Goal: Use online tool/utility: Utilize a website feature to perform a specific function

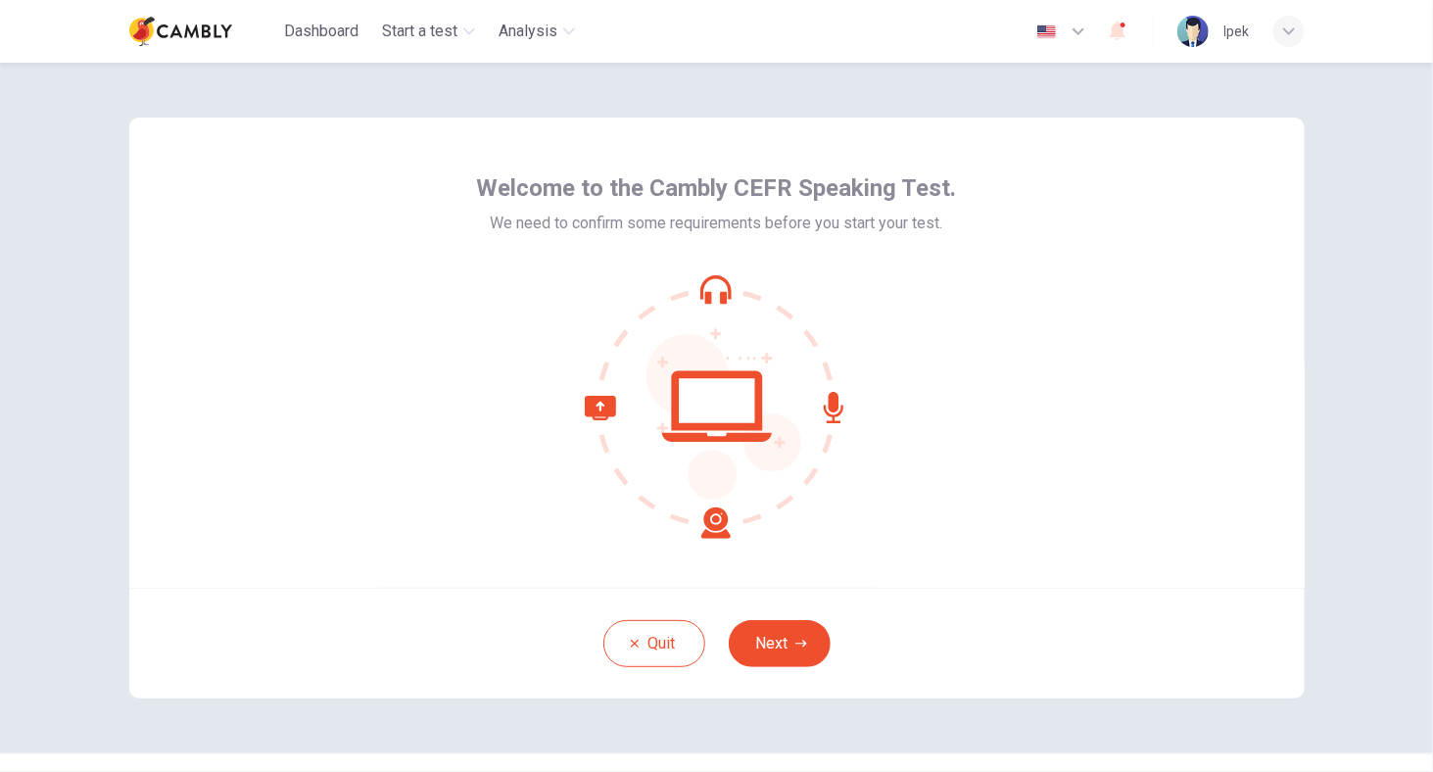
click at [762, 638] on button "Next" at bounding box center [780, 643] width 102 height 47
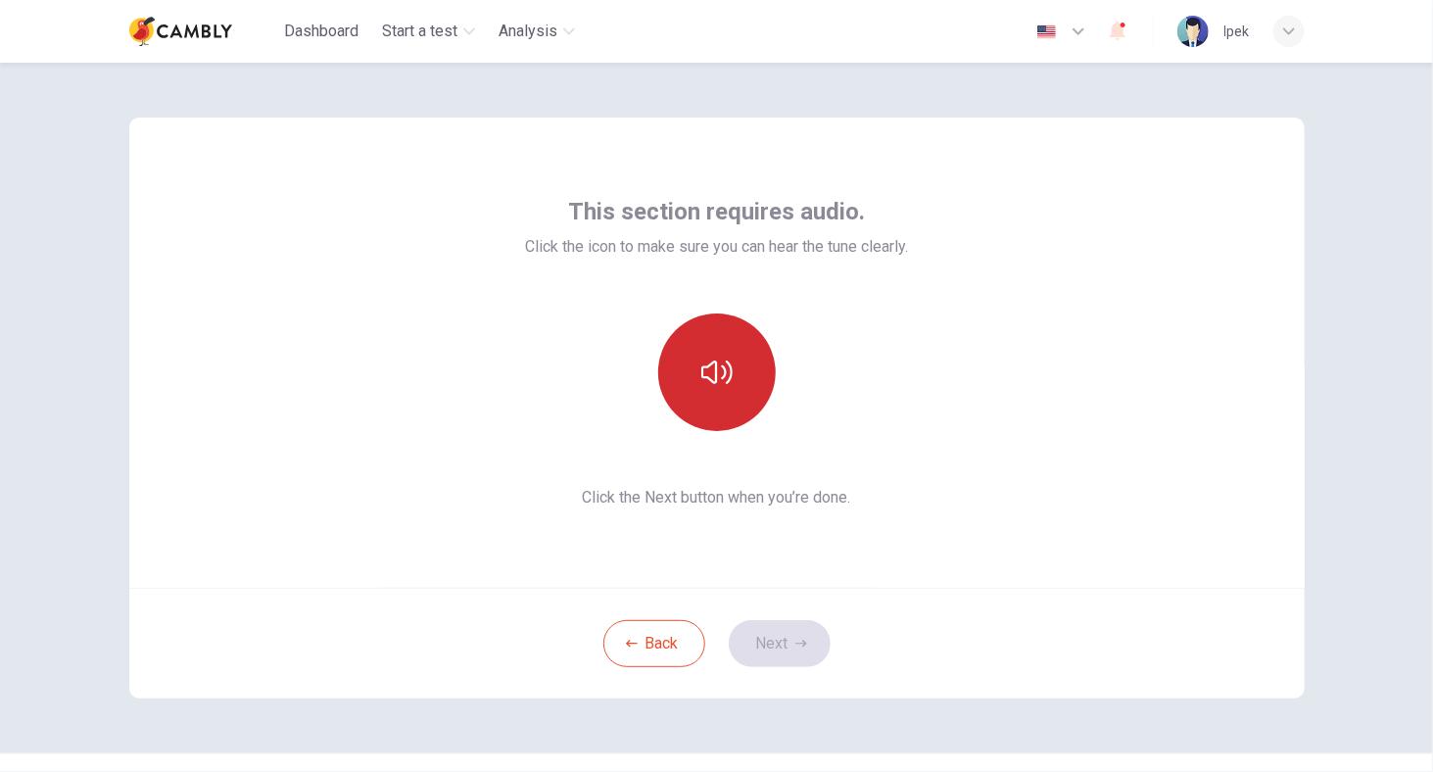
click at [714, 374] on icon "button" at bounding box center [716, 372] width 31 height 31
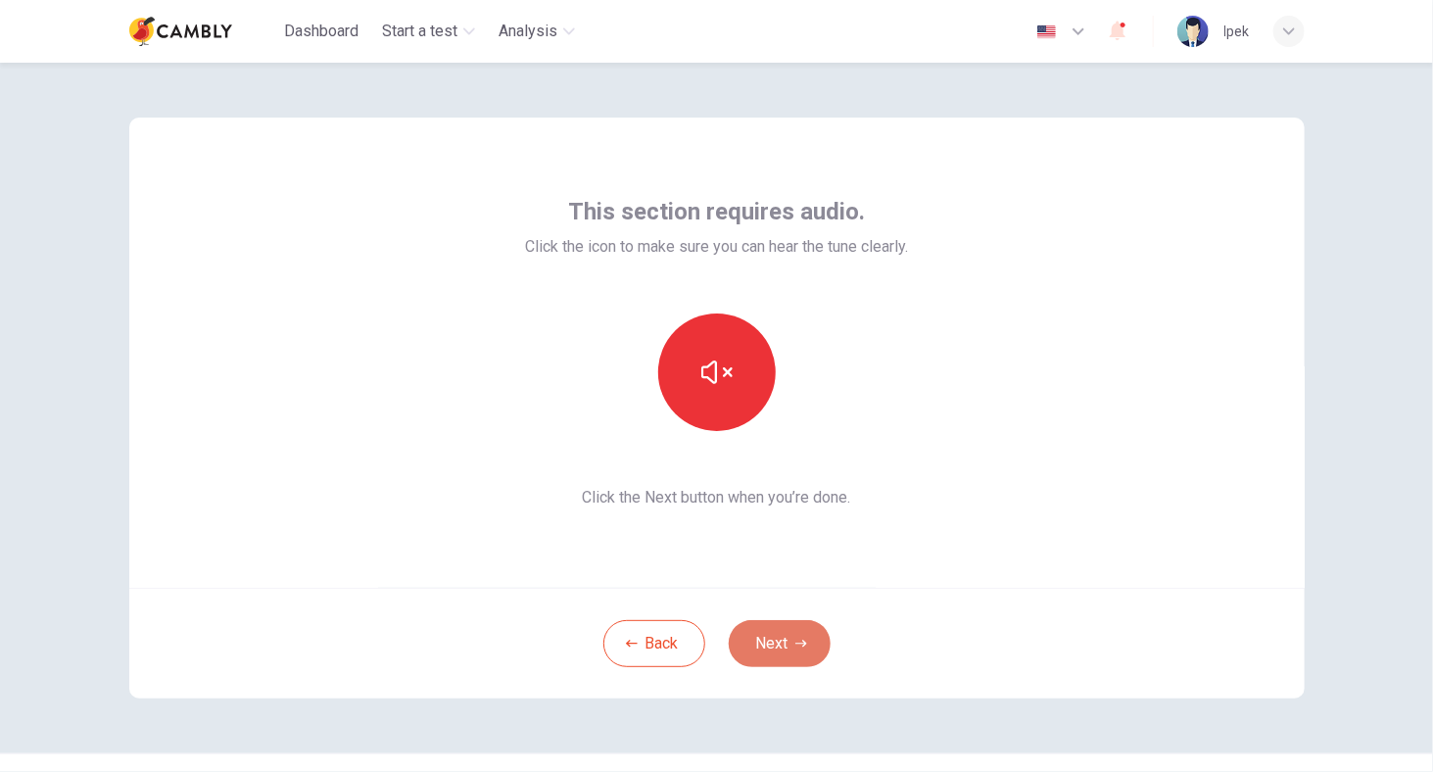
click at [802, 644] on button "Next" at bounding box center [780, 643] width 102 height 47
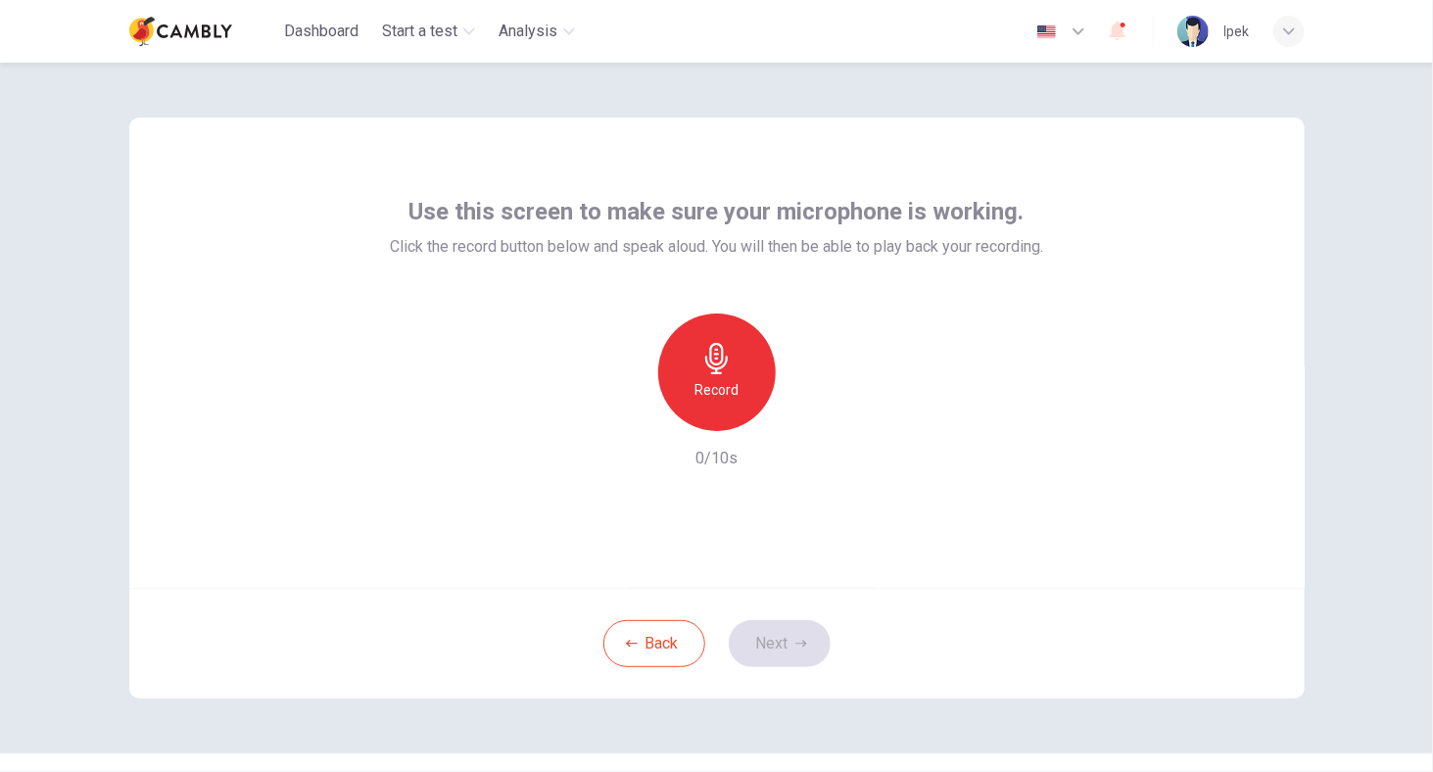
click at [707, 396] on h6 "Record" at bounding box center [716, 390] width 44 height 24
click at [715, 397] on h6 "Stop" at bounding box center [716, 390] width 29 height 24
click at [797, 413] on icon "button" at bounding box center [807, 416] width 20 height 20
click at [692, 360] on div "Record" at bounding box center [717, 372] width 118 height 118
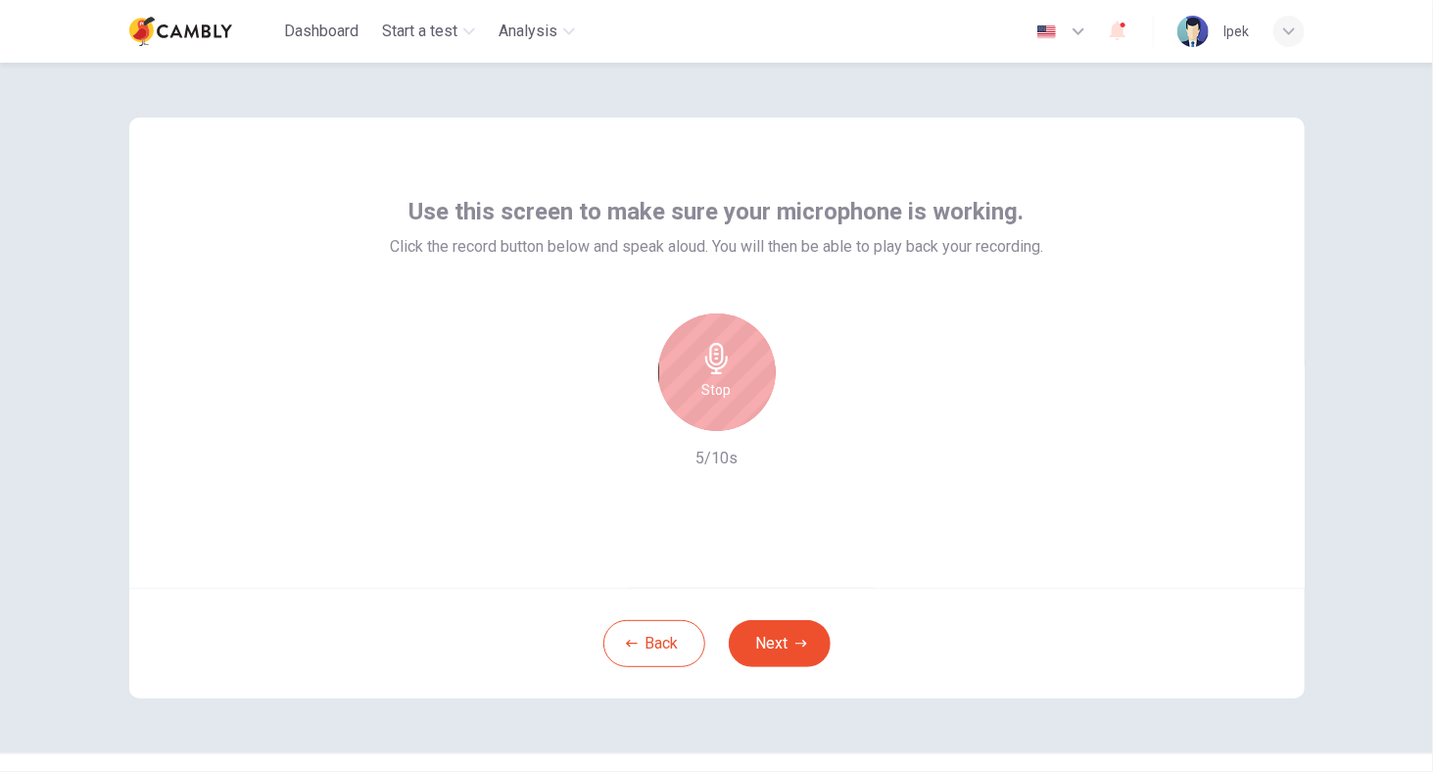
click at [707, 389] on h6 "Stop" at bounding box center [716, 390] width 29 height 24
click at [811, 414] on div "button" at bounding box center [806, 415] width 31 height 31
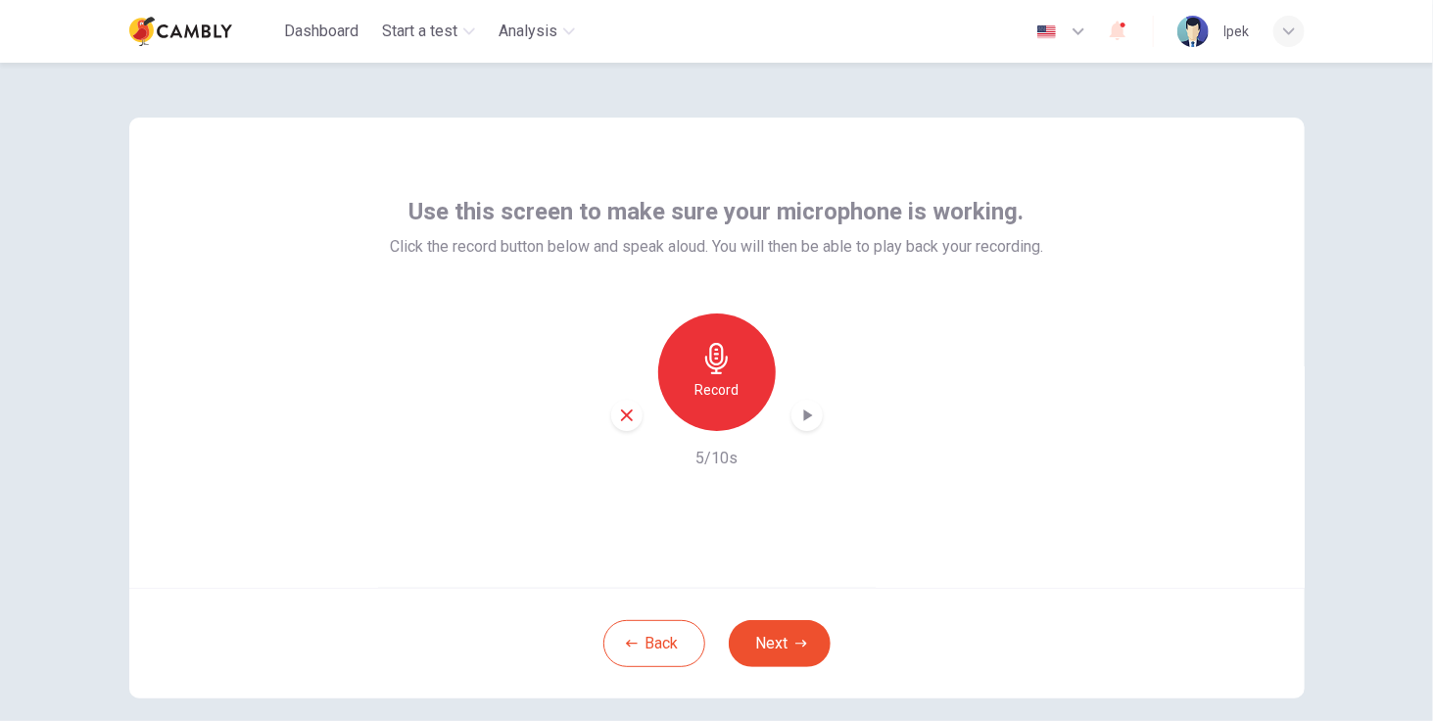
click at [683, 393] on div "Record" at bounding box center [717, 372] width 118 height 118
click at [715, 387] on h6 "Stop" at bounding box center [716, 390] width 29 height 24
click at [803, 420] on icon "button" at bounding box center [807, 416] width 20 height 20
click at [688, 346] on div "Record" at bounding box center [717, 372] width 118 height 118
click at [827, 236] on span "Click the record button below and speak aloud. You will then be able to play ba…" at bounding box center [716, 247] width 653 height 24
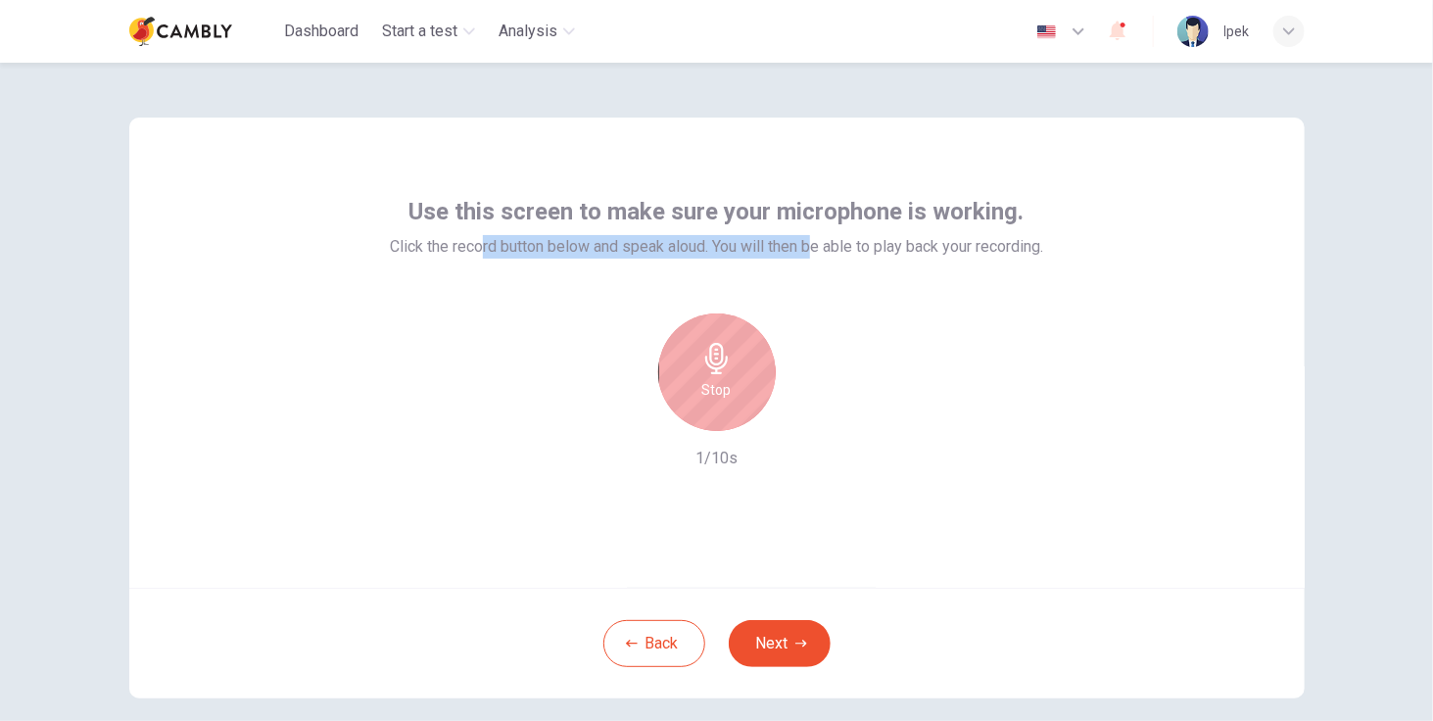
drag, startPoint x: 809, startPoint y: 266, endPoint x: 472, endPoint y: 242, distance: 337.8
click at [472, 242] on div "Use this screen to make sure your microphone is working. Click the record butto…" at bounding box center [716, 333] width 653 height 274
click at [650, 215] on span "Use this screen to make sure your microphone is working." at bounding box center [716, 211] width 615 height 31
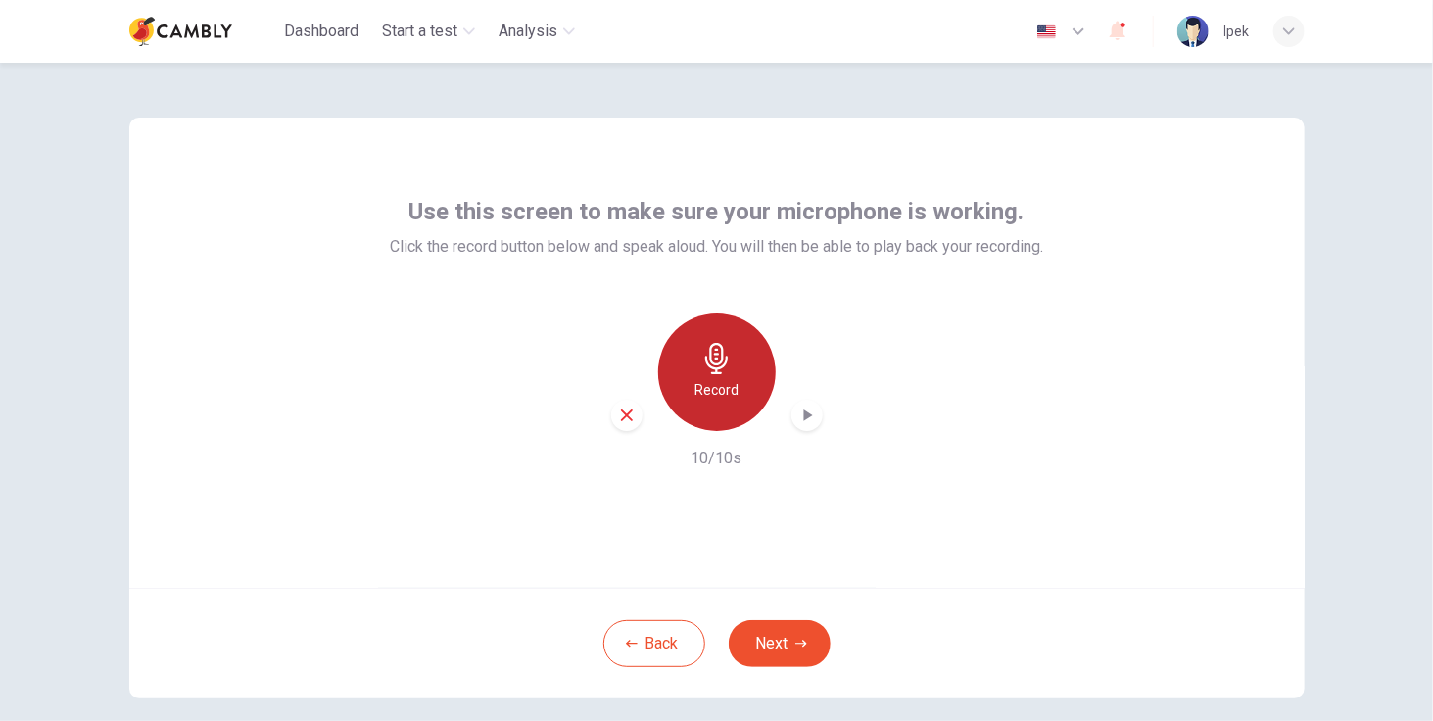
click at [729, 369] on div "Record" at bounding box center [717, 372] width 118 height 118
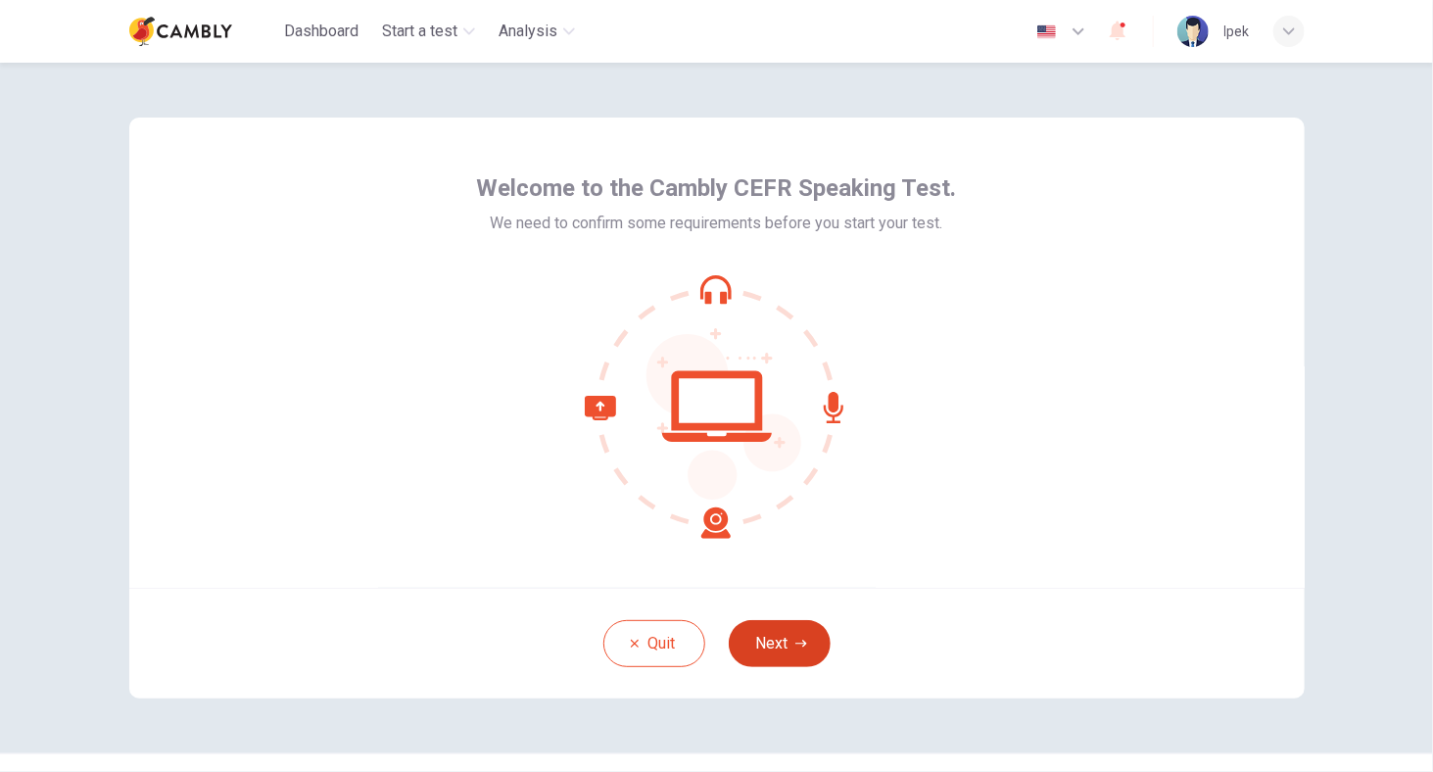
click at [752, 655] on button "Next" at bounding box center [780, 643] width 102 height 47
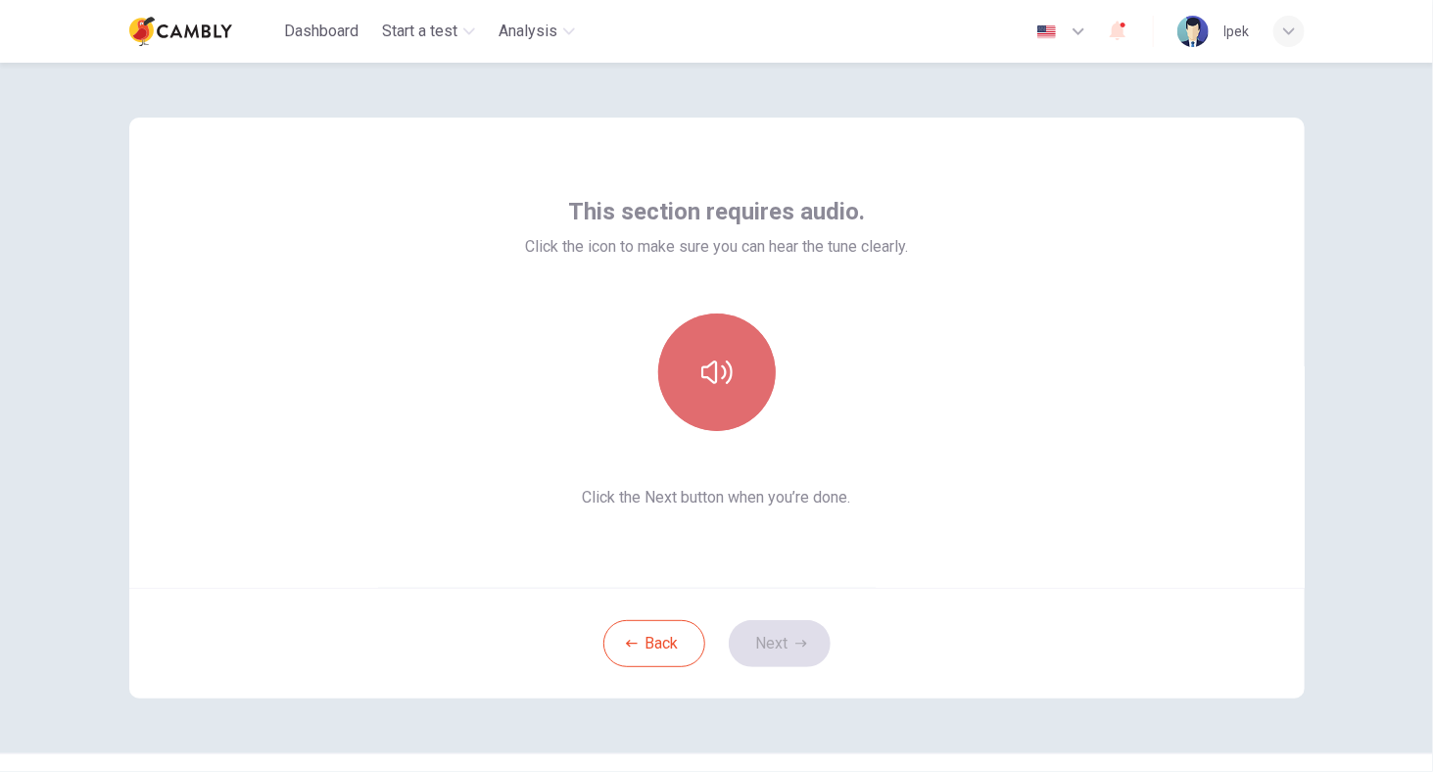
click at [750, 369] on button "button" at bounding box center [717, 372] width 118 height 118
click at [752, 389] on button "button" at bounding box center [717, 372] width 118 height 118
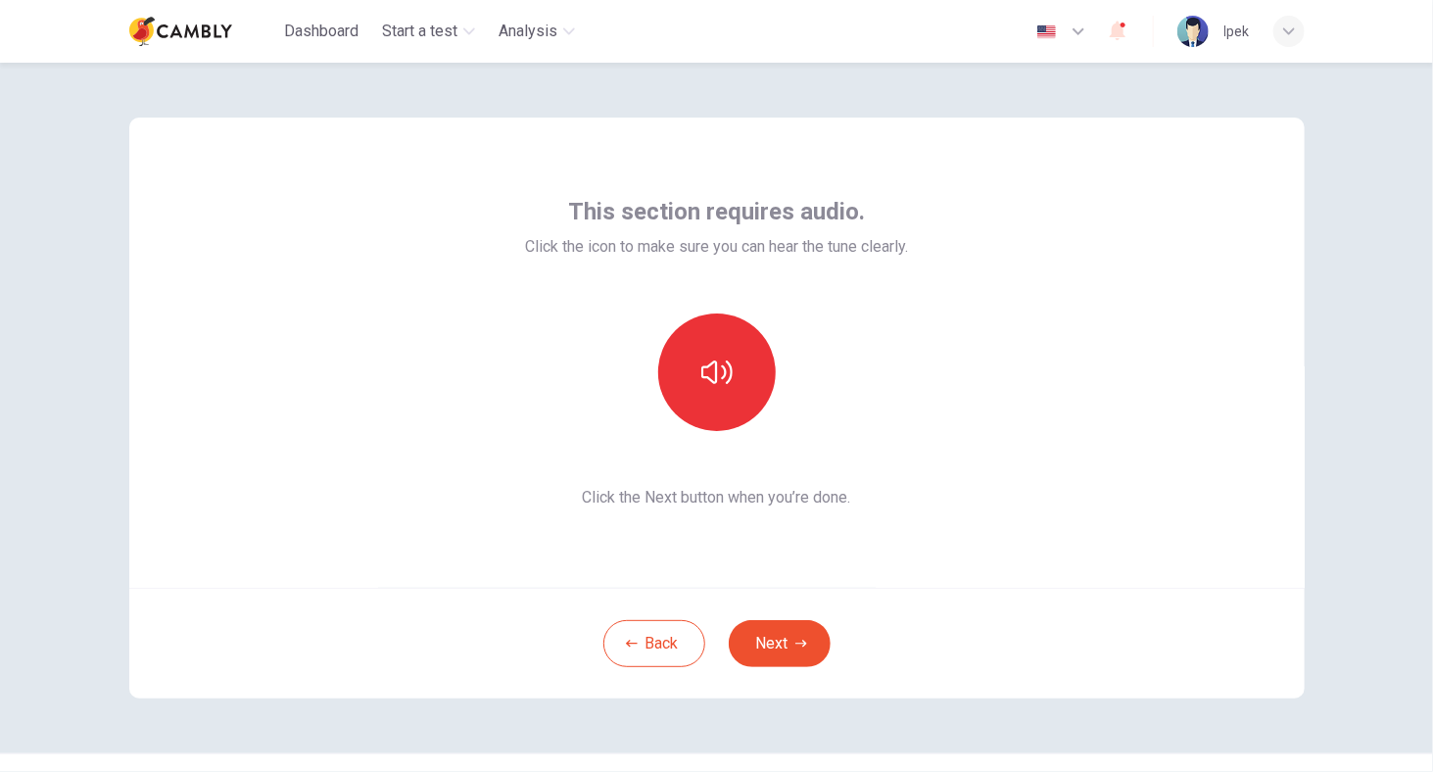
click at [809, 659] on button "Next" at bounding box center [780, 643] width 102 height 47
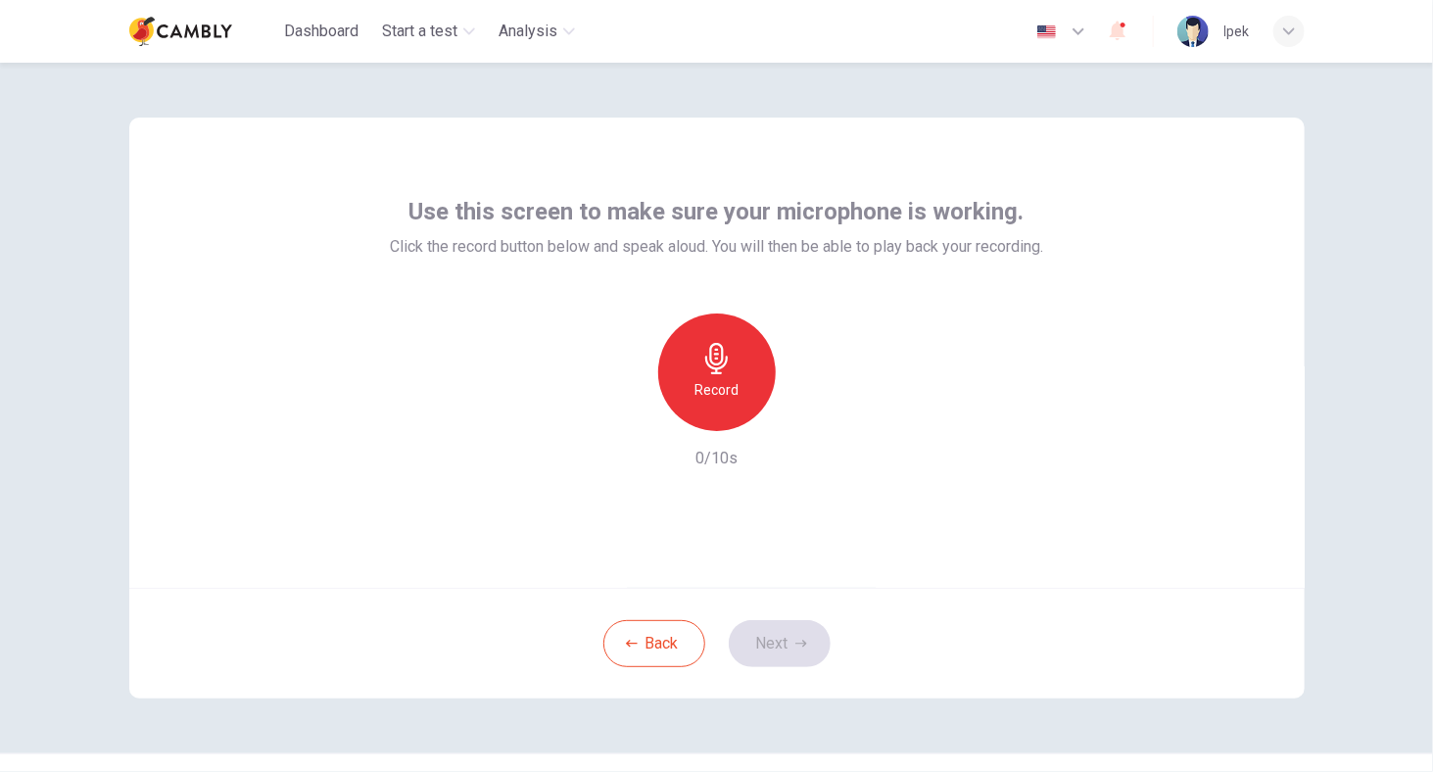
click at [709, 404] on div "Record" at bounding box center [717, 372] width 118 height 118
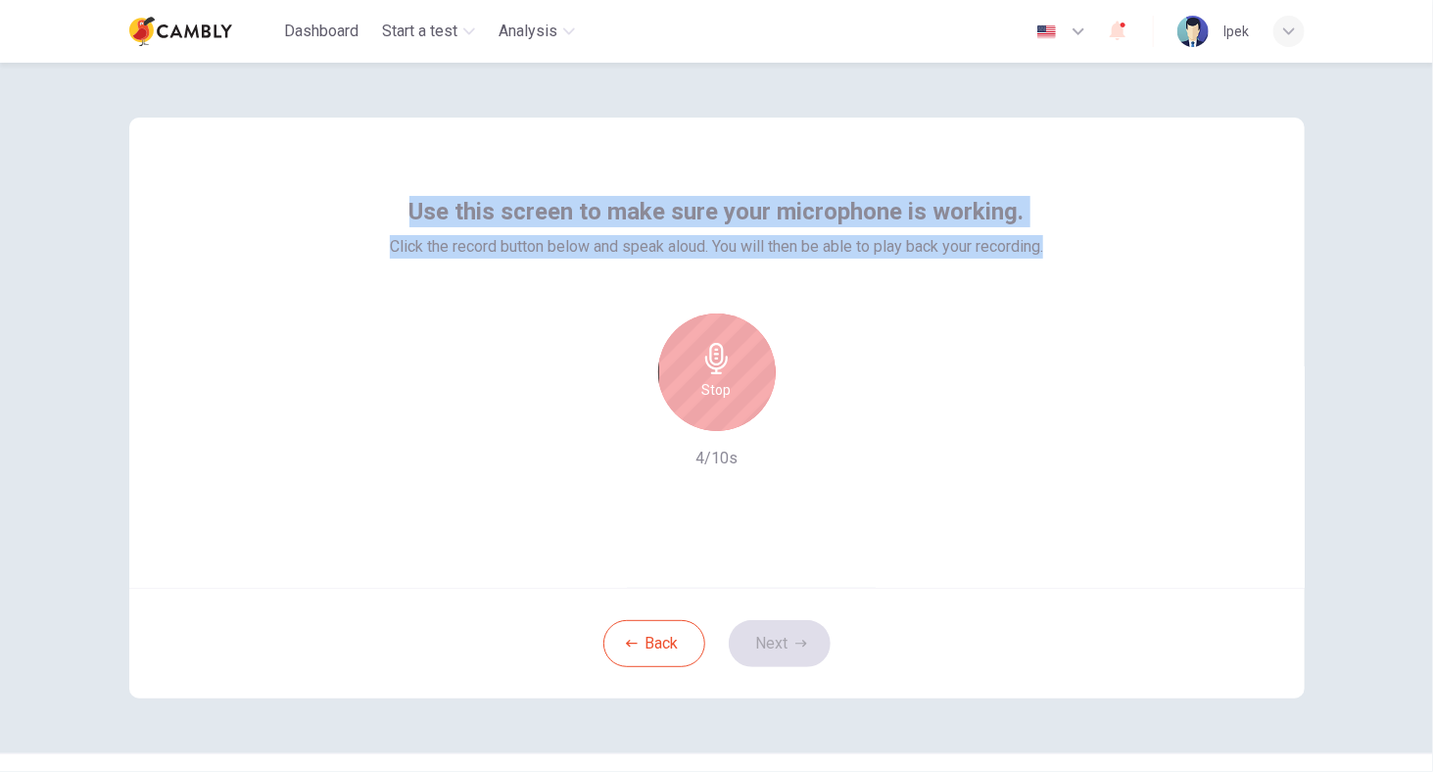
drag, startPoint x: 1067, startPoint y: 240, endPoint x: 444, endPoint y: 235, distance: 623.0
click at [372, 199] on div "Use this screen to make sure your microphone is working. Click the record butto…" at bounding box center [716, 353] width 1175 height 470
click at [731, 403] on div "Stop" at bounding box center [717, 372] width 118 height 118
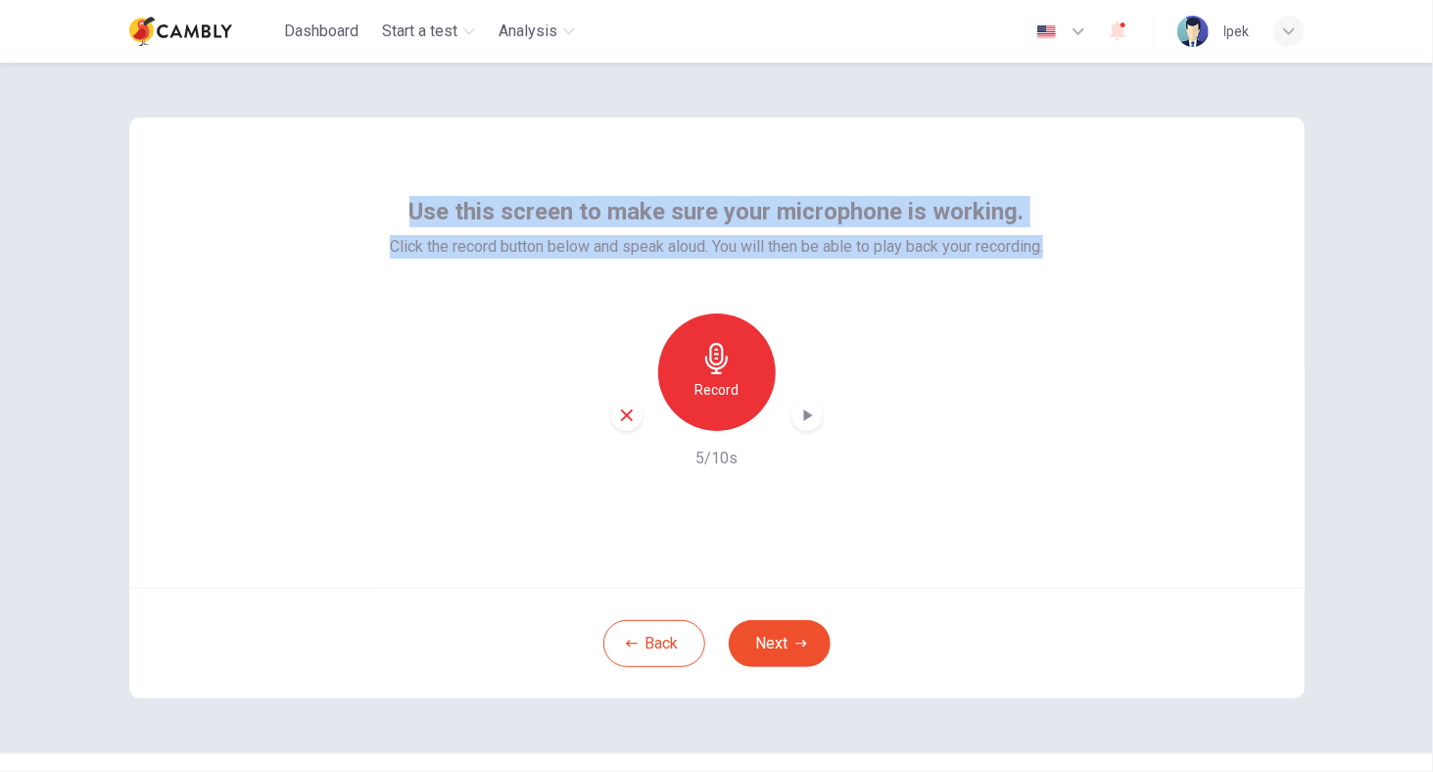
drag, startPoint x: 797, startPoint y: 645, endPoint x: 789, endPoint y: 423, distance: 222.5
click at [764, 429] on div "Use this screen to make sure your microphone is working. Click the record butto…" at bounding box center [716, 408] width 1175 height 581
click at [803, 412] on icon "button" at bounding box center [807, 415] width 9 height 12
copy div "Use this screen to make sure your microphone is working. Click the record butto…"
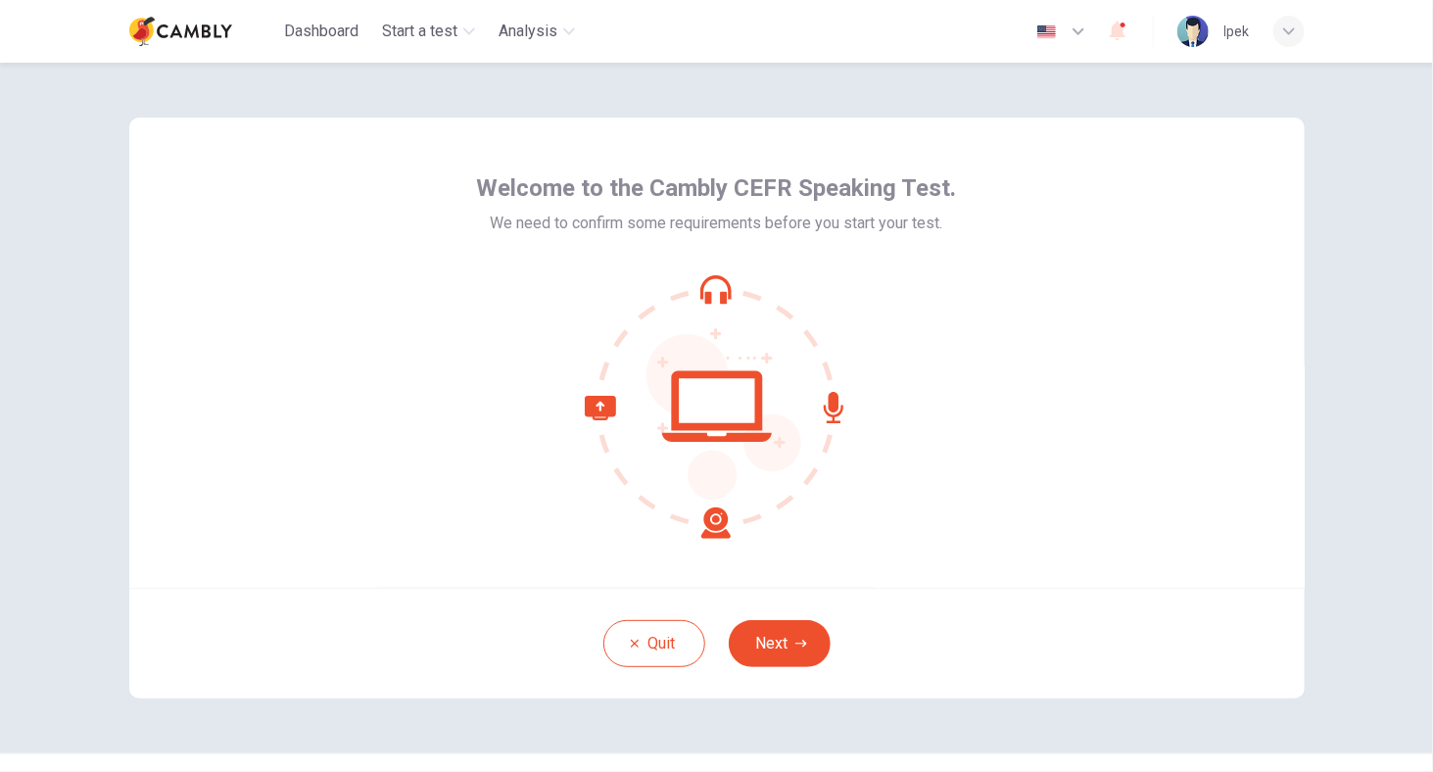
click at [778, 647] on button "Next" at bounding box center [780, 643] width 102 height 47
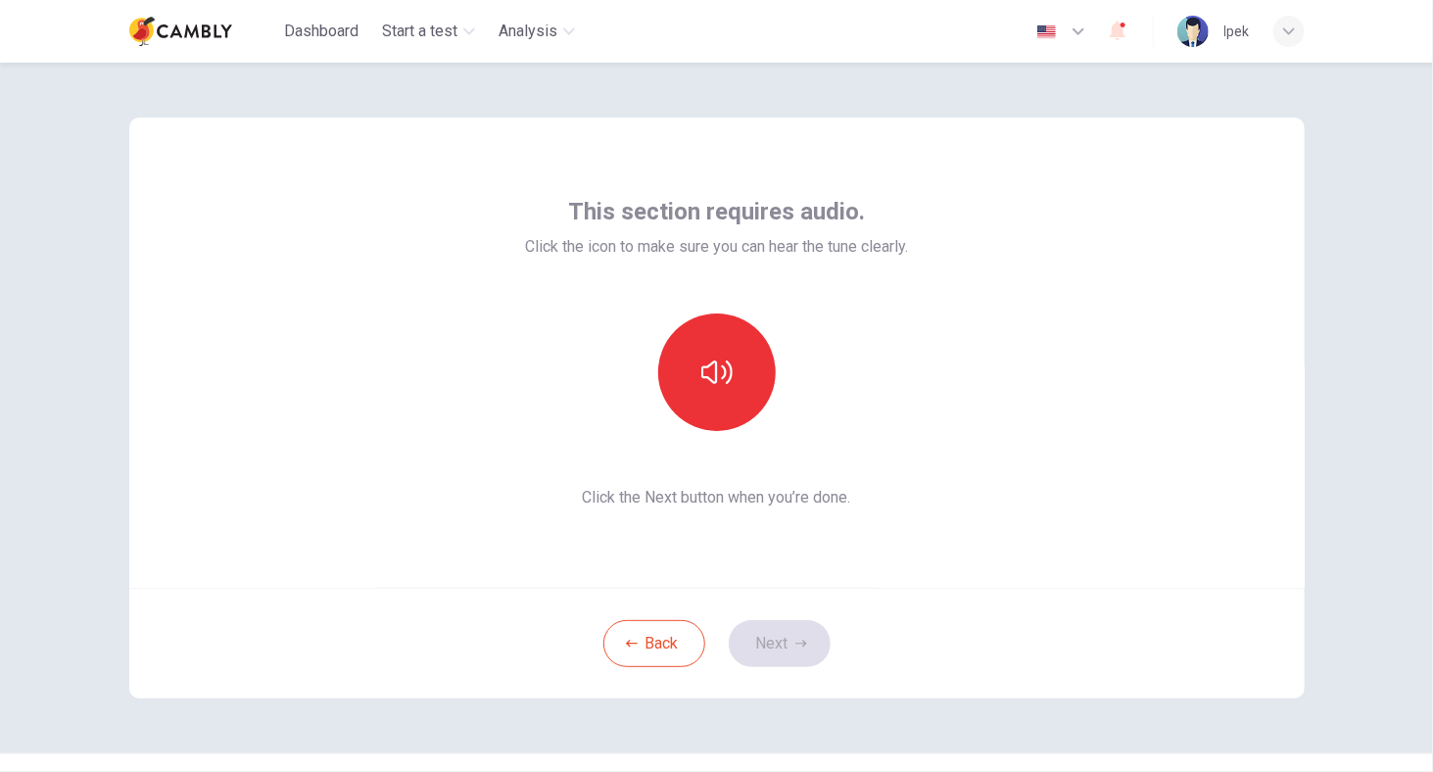
click at [695, 289] on div "This section requires audio. Click the icon to make sure you can hear the tune …" at bounding box center [716, 352] width 383 height 313
click at [705, 369] on icon "button" at bounding box center [716, 372] width 31 height 31
click at [761, 638] on button "Next" at bounding box center [780, 643] width 102 height 47
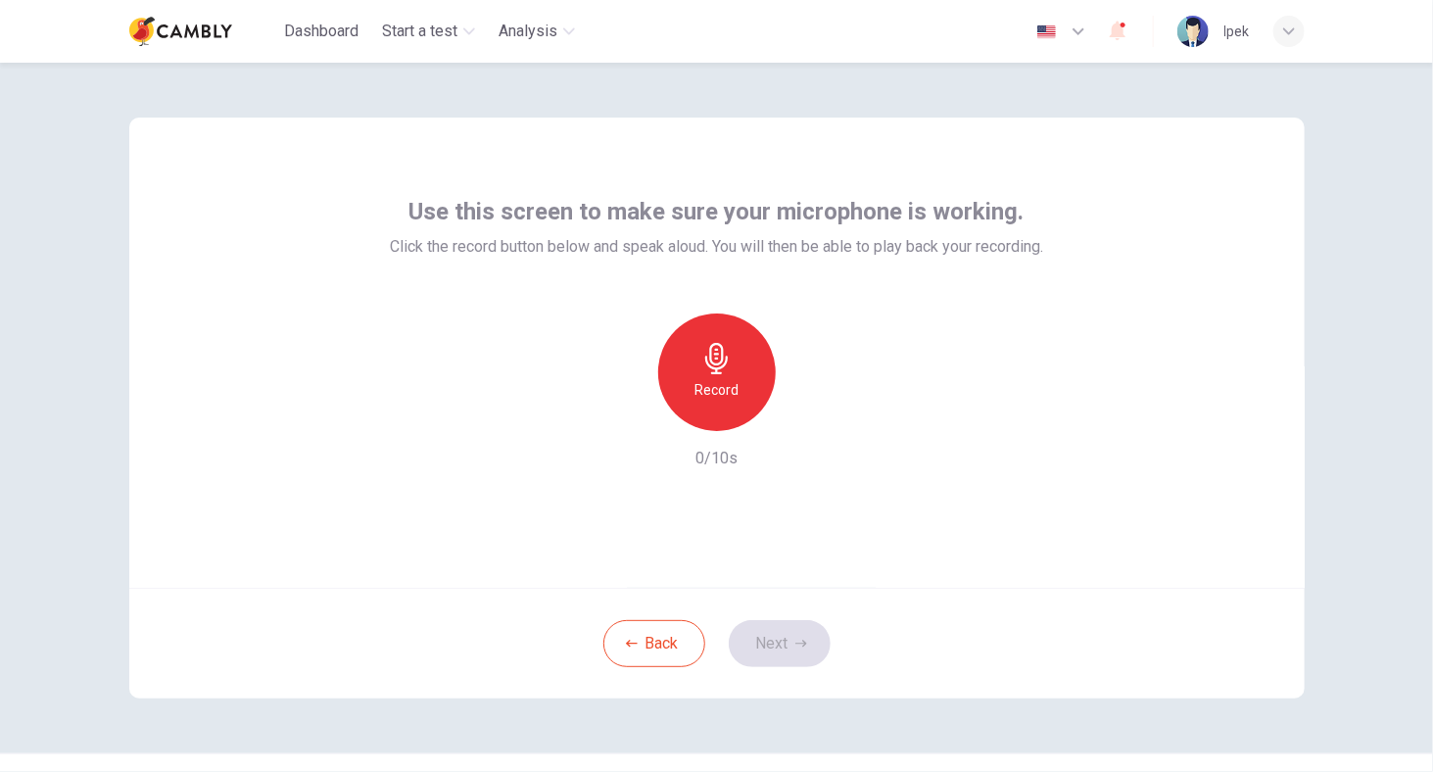
click at [773, 386] on div "Record" at bounding box center [717, 372] width 212 height 118
click at [716, 382] on h6 "Record" at bounding box center [716, 390] width 44 height 24
click at [757, 382] on div "Stop" at bounding box center [717, 372] width 118 height 118
click at [803, 425] on div "button" at bounding box center [806, 415] width 31 height 31
click at [627, 421] on icon "button" at bounding box center [627, 415] width 18 height 18
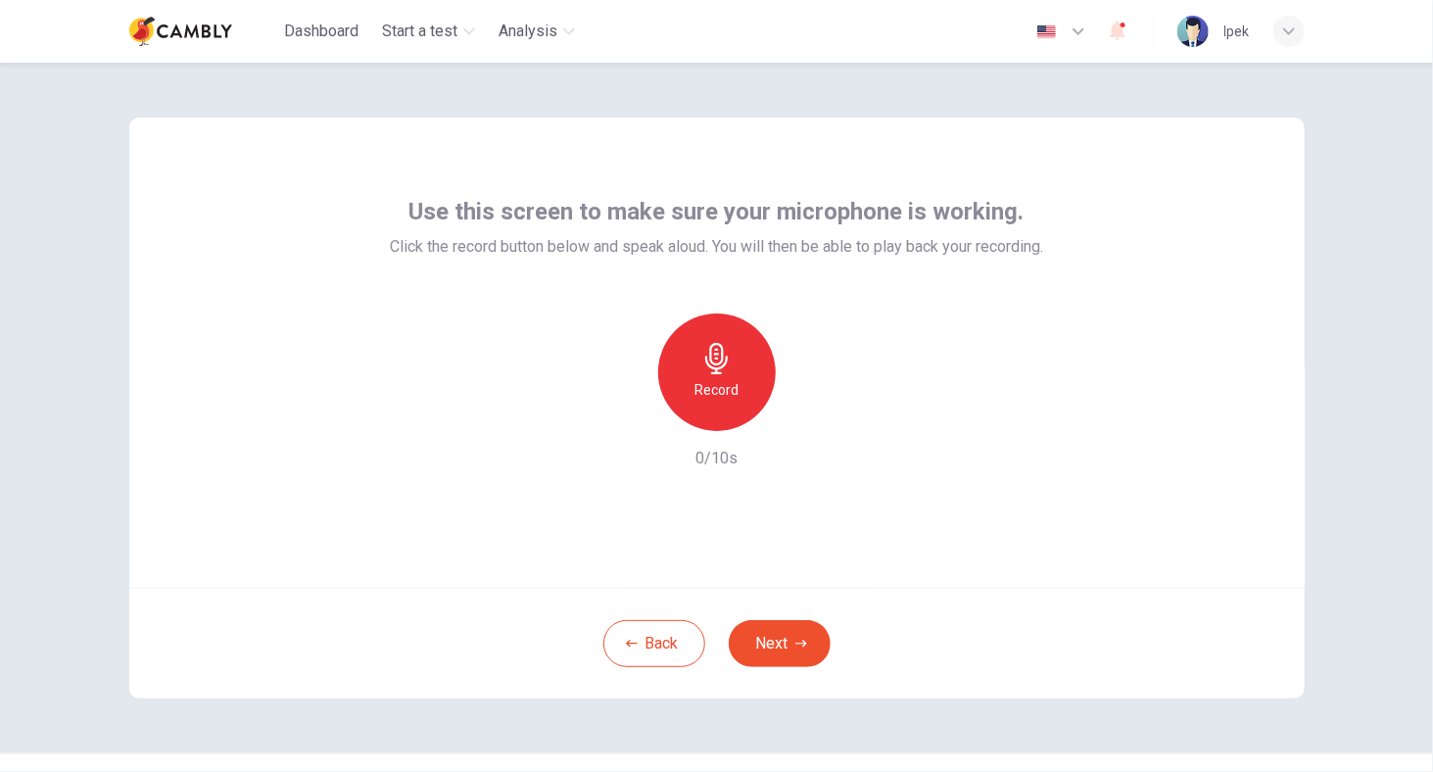
click at [717, 378] on h6 "Record" at bounding box center [716, 390] width 44 height 24
click at [714, 365] on icon "button" at bounding box center [716, 358] width 31 height 31
click at [816, 408] on div "Record" at bounding box center [717, 372] width 212 height 118
click at [802, 424] on icon "button" at bounding box center [807, 416] width 20 height 20
click at [697, 385] on h6 "Record" at bounding box center [716, 390] width 44 height 24
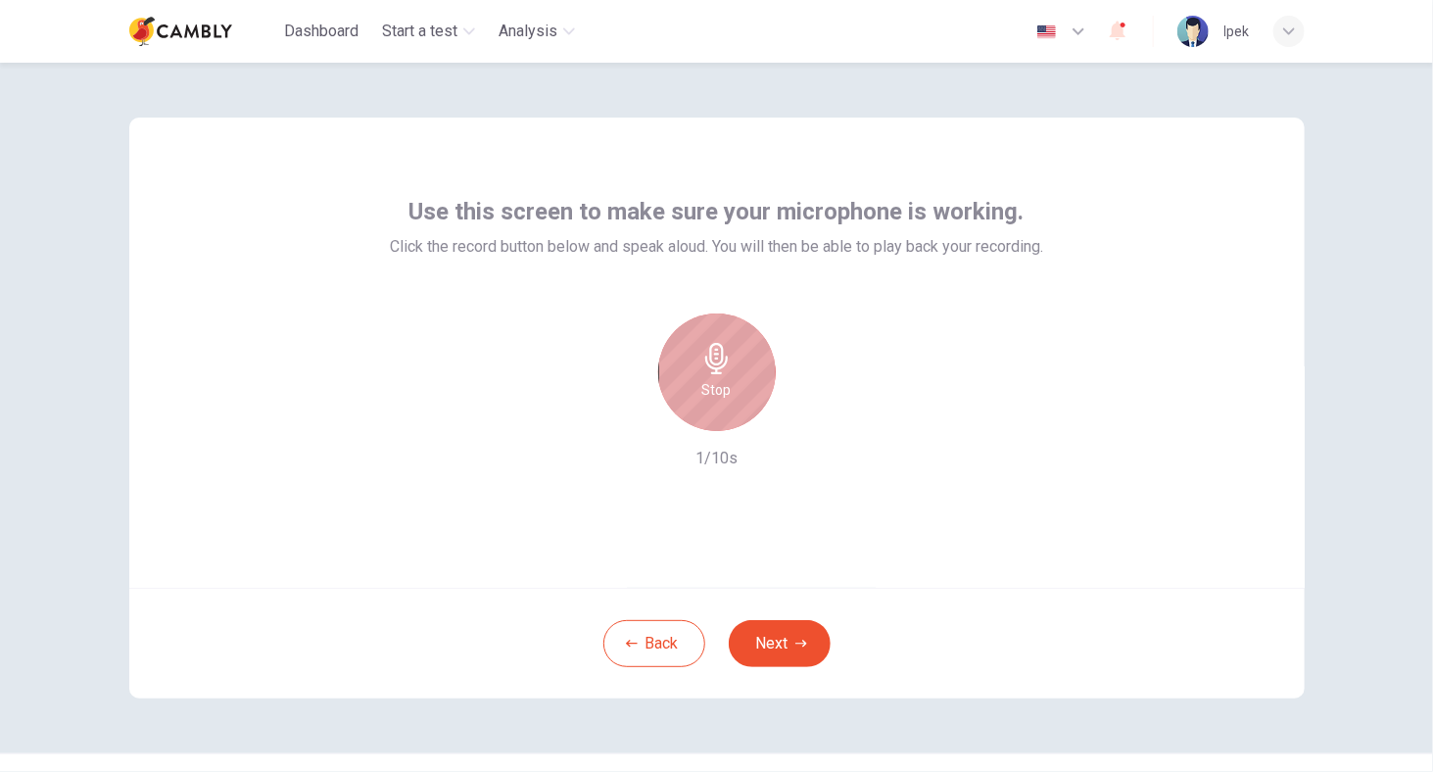
click at [682, 377] on div "Stop" at bounding box center [717, 372] width 118 height 118
click at [399, 489] on div "Use this screen to make sure your microphone is working. Click the record butto…" at bounding box center [716, 353] width 1175 height 470
